Goal: Navigation & Orientation: Find specific page/section

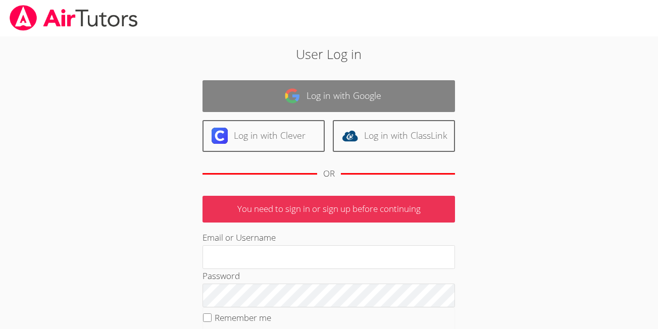
click at [323, 95] on link "Log in with Google" at bounding box center [329, 96] width 253 height 32
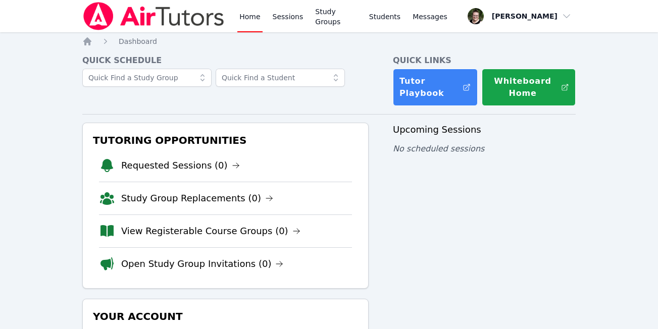
click at [43, 65] on div "Home Sessions Study Groups Students Messages Open user menu [PERSON_NAME] Open …" at bounding box center [329, 242] width 658 height 485
click at [484, 224] on div "Upcoming Sessions No scheduled sessions" at bounding box center [484, 294] width 183 height 342
